Goal: Information Seeking & Learning: Learn about a topic

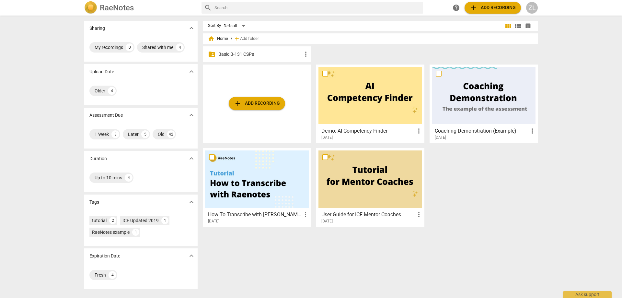
click at [286, 54] on p "Basic B-131 CSPs" at bounding box center [260, 54] width 84 height 7
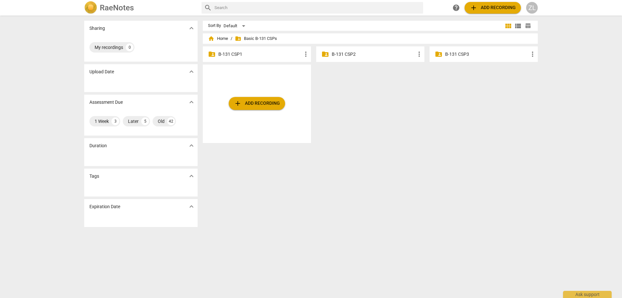
click at [454, 52] on p "B-131 CSP3" at bounding box center [487, 54] width 84 height 7
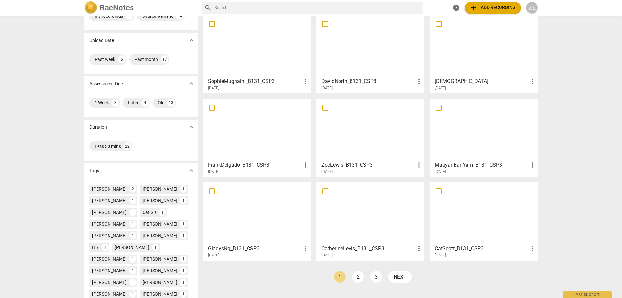
scroll to position [32, 0]
click at [273, 52] on div at bounding box center [257, 44] width 104 height 57
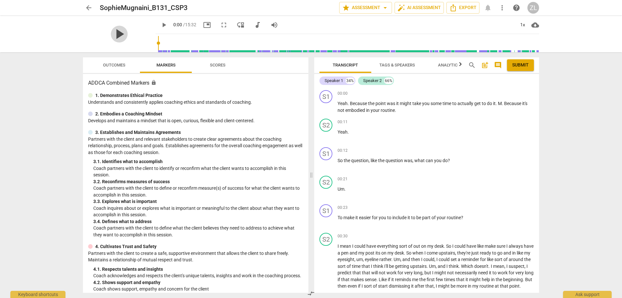
click at [115, 32] on span "play_arrow" at bounding box center [119, 34] width 17 height 17
click at [220, 26] on span "fullscreen" at bounding box center [224, 25] width 8 height 8
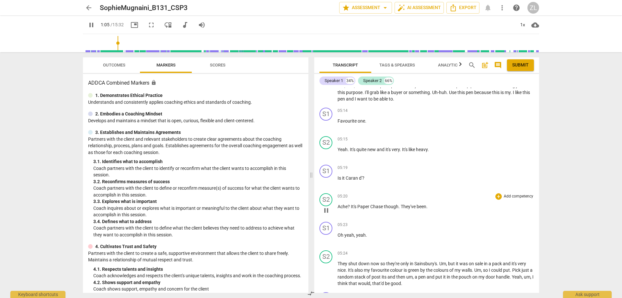
scroll to position [939, 0]
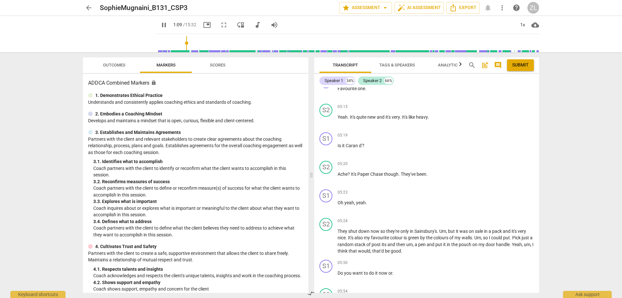
type input "69"
click at [91, 12] on button "arrow_back" at bounding box center [89, 8] width 12 height 12
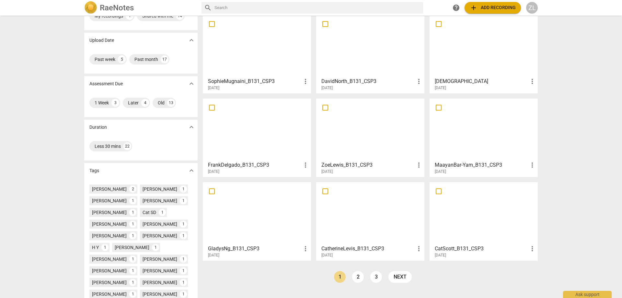
scroll to position [32, 0]
click at [442, 66] on div at bounding box center [484, 44] width 104 height 57
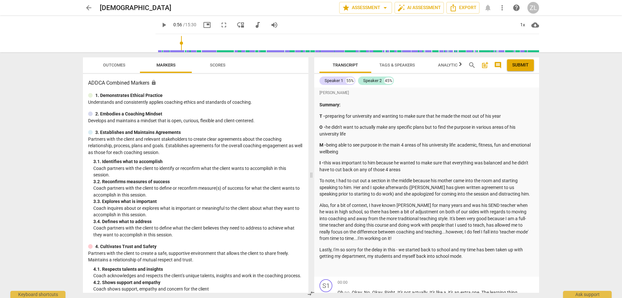
click at [158, 35] on input "range" at bounding box center [348, 43] width 381 height 21
click at [160, 26] on span "play_arrow" at bounding box center [164, 25] width 8 height 8
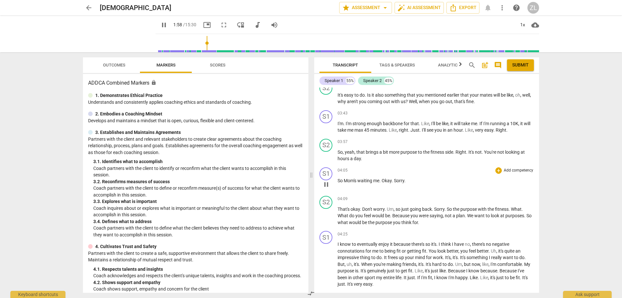
scroll to position [713, 0]
type input "207"
click at [92, 6] on span "arrow_back" at bounding box center [89, 8] width 8 height 8
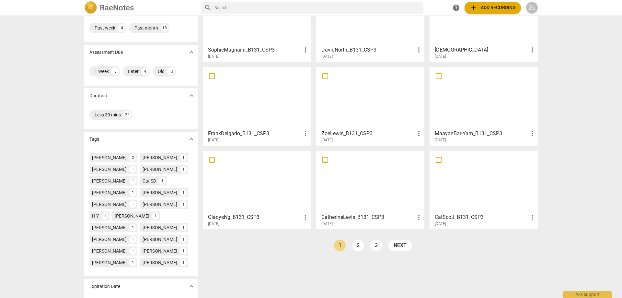
scroll to position [65, 0]
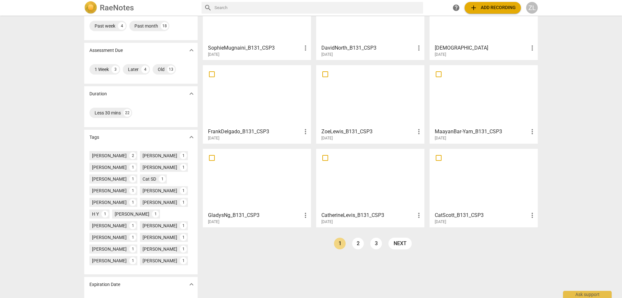
click at [366, 206] on div at bounding box center [370, 179] width 104 height 57
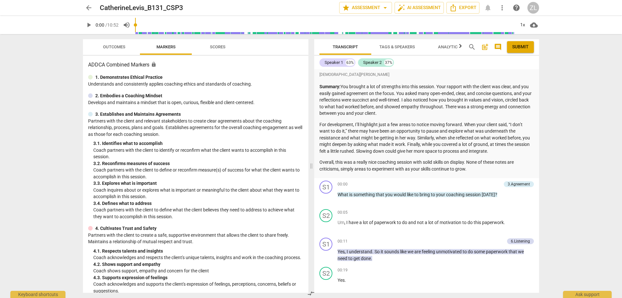
click at [91, 28] on span "play_arrow" at bounding box center [89, 25] width 8 height 8
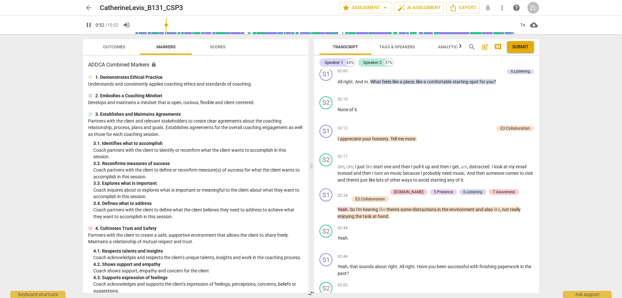
scroll to position [810, 0]
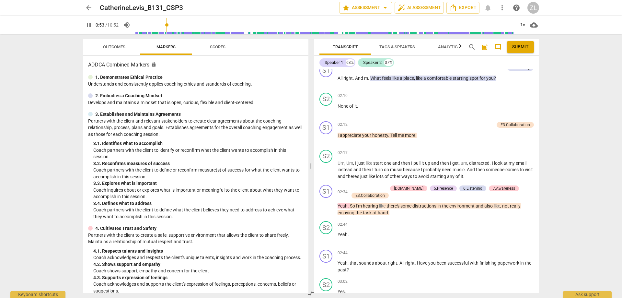
type input "54"
click at [88, 6] on span "arrow_back" at bounding box center [89, 8] width 8 height 8
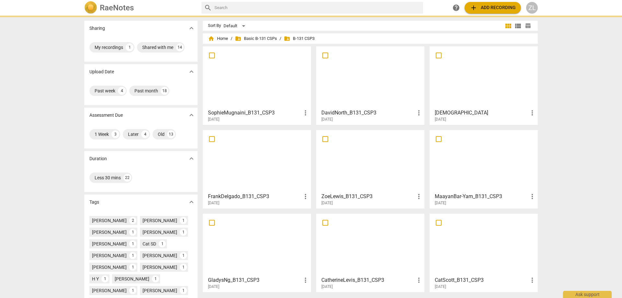
scroll to position [32, 0]
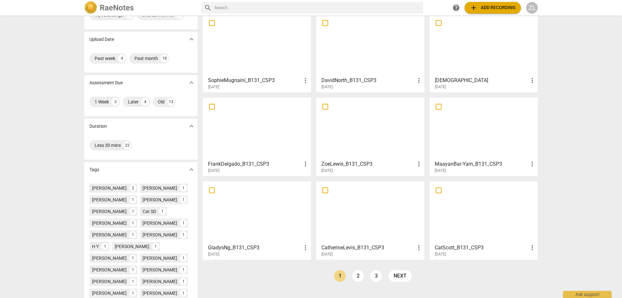
click at [356, 275] on link "2" at bounding box center [358, 276] width 12 height 12
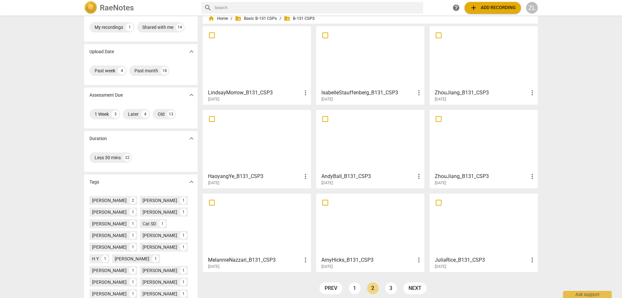
scroll to position [87, 0]
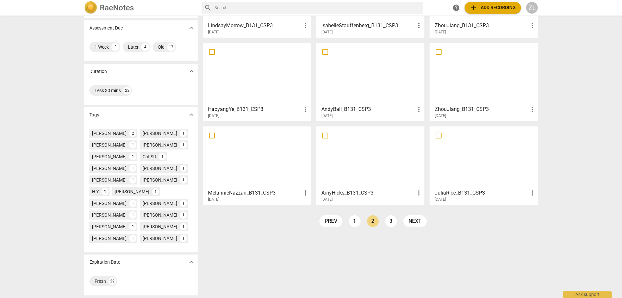
click at [360, 140] on div at bounding box center [370, 157] width 104 height 57
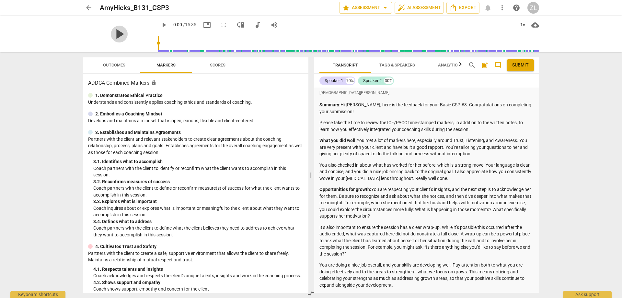
click at [111, 28] on span "play_arrow" at bounding box center [119, 34] width 17 height 17
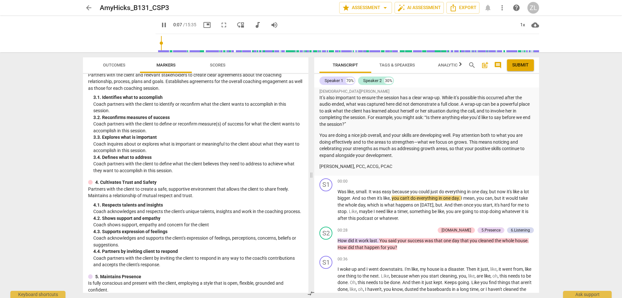
scroll to position [65, 0]
type input "10"
